Goal: Transaction & Acquisition: Purchase product/service

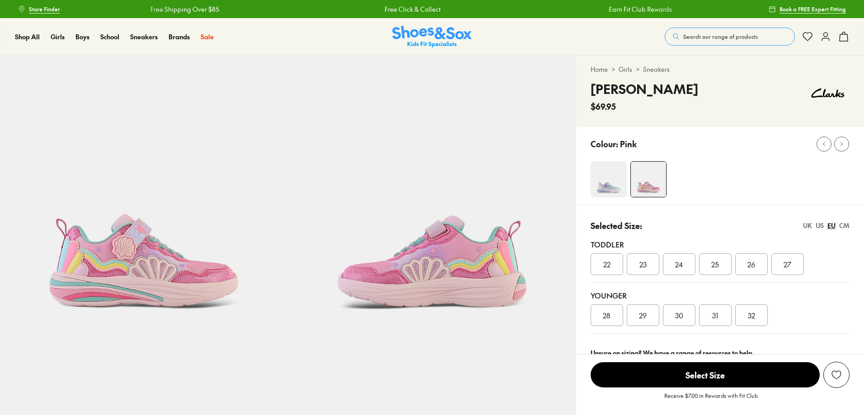
select select "*"
click at [600, 175] on img at bounding box center [608, 179] width 36 height 36
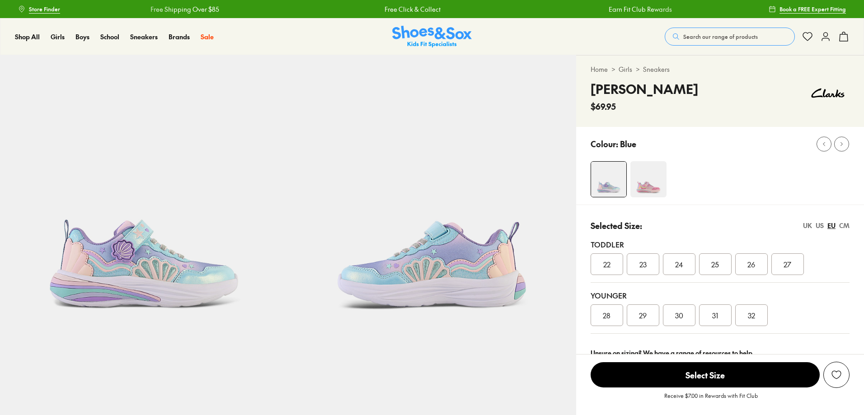
select select "*"
drag, startPoint x: 620, startPoint y: 102, endPoint x: 590, endPoint y: 89, distance: 32.0
click at [590, 89] on div "Ari $69.95" at bounding box center [719, 95] width 259 height 33
copy div "Ari $69.95"
click at [641, 95] on div "Ari $69.95" at bounding box center [719, 95] width 259 height 33
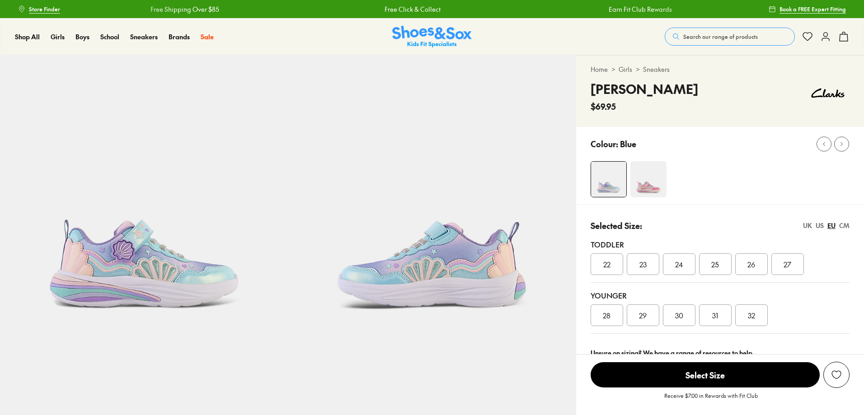
select select "*"
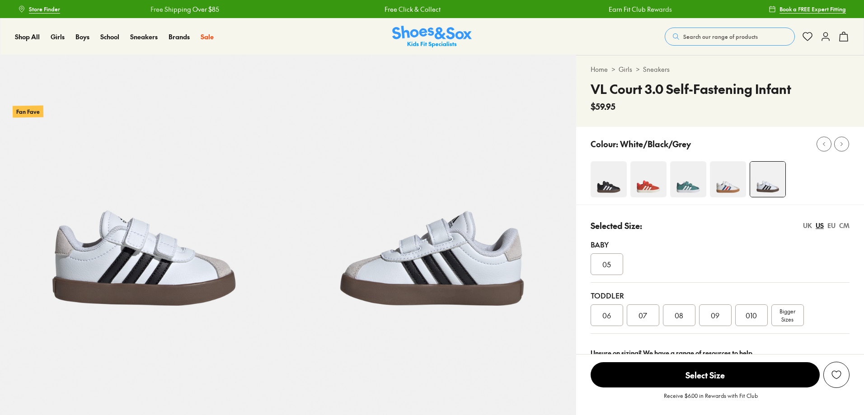
select select "*"
